Goal: Information Seeking & Learning: Learn about a topic

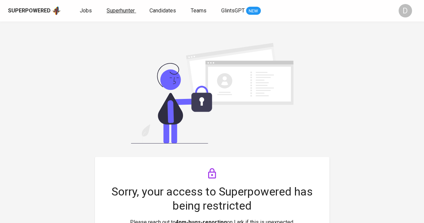
click at [117, 11] on span "Superhunter" at bounding box center [121, 10] width 28 height 6
click at [84, 7] on span "Jobs" at bounding box center [86, 10] width 12 height 6
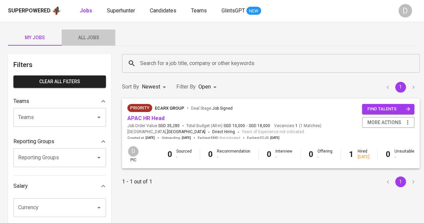
click at [92, 40] on span "All Jobs" at bounding box center [89, 38] width 46 height 8
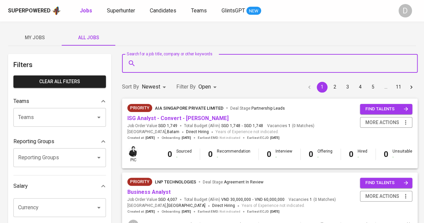
click at [163, 63] on input "Search for a job title, company or other keywords" at bounding box center [271, 63] width 266 height 13
type input "devops"
